Goal: Find specific page/section

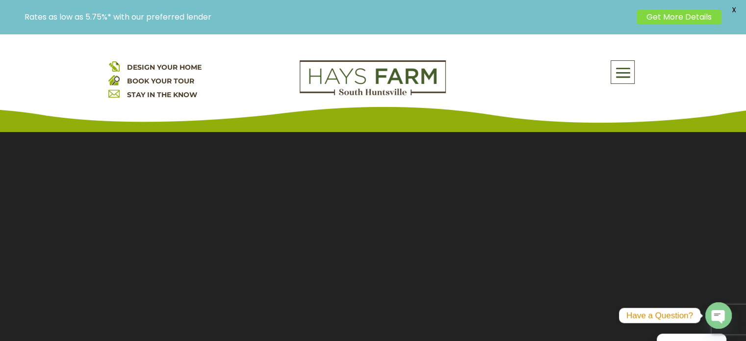
click at [184, 66] on span "DESIGN YOUR HOME" at bounding box center [164, 67] width 75 height 9
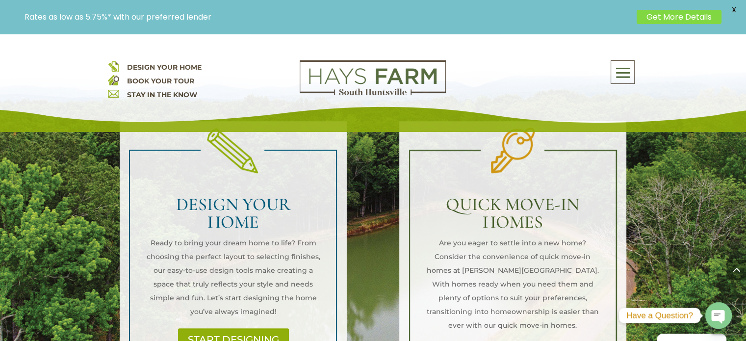
scroll to position [687, 0]
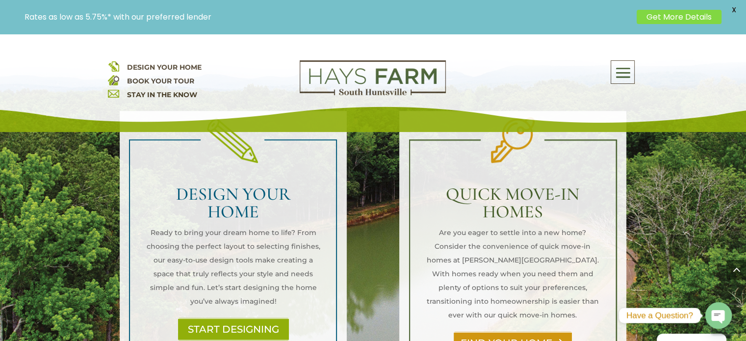
click at [536, 332] on link "FIND YOUR HOME" at bounding box center [513, 343] width 118 height 23
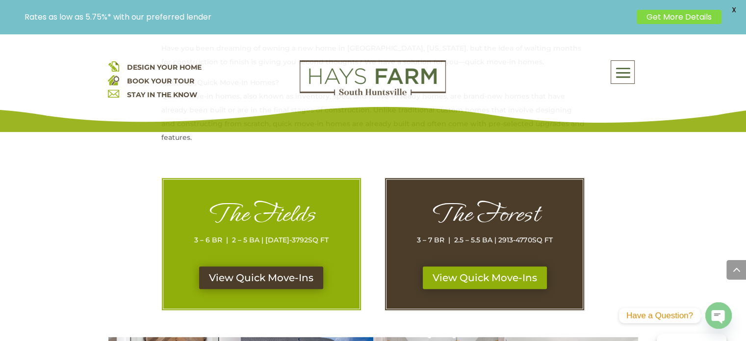
scroll to position [442, 0]
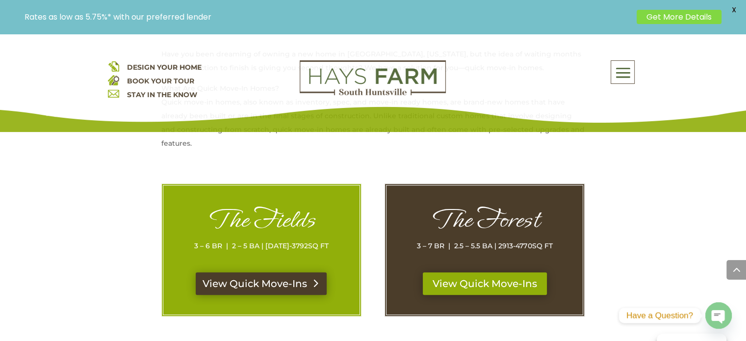
click at [286, 291] on link "View Quick Move-Ins" at bounding box center [261, 283] width 131 height 23
